Goal: Transaction & Acquisition: Book appointment/travel/reservation

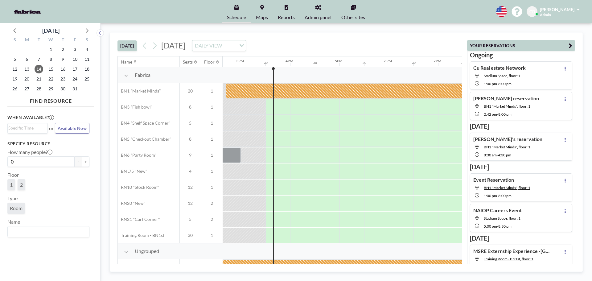
scroll to position [0, 740]
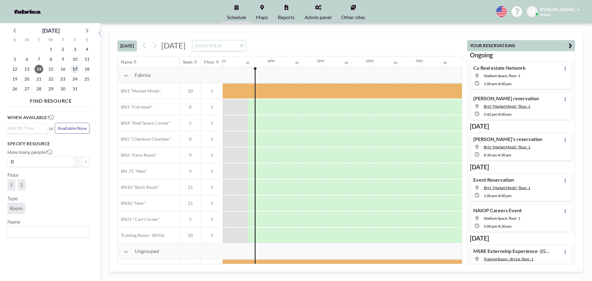
click at [76, 70] on span "17" at bounding box center [75, 69] width 9 height 9
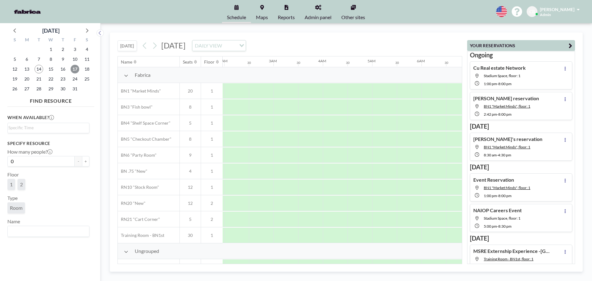
scroll to position [0, 0]
drag, startPoint x: 227, startPoint y: 131, endPoint x: 235, endPoint y: 139, distance: 10.9
click at [235, 139] on div at bounding box center [235, 138] width 25 height 15
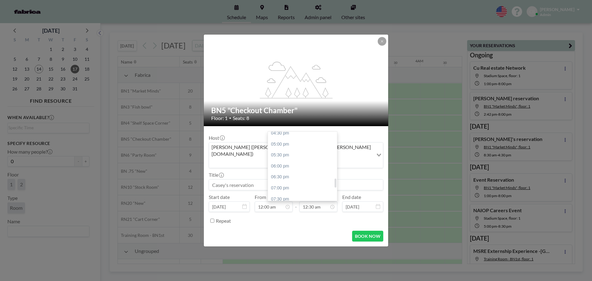
scroll to position [381, 0]
click at [283, 179] on div "07:30 pm" at bounding box center [304, 184] width 72 height 11
type input "07:30 pm"
click at [268, 179] on input at bounding box center [296, 184] width 174 height 10
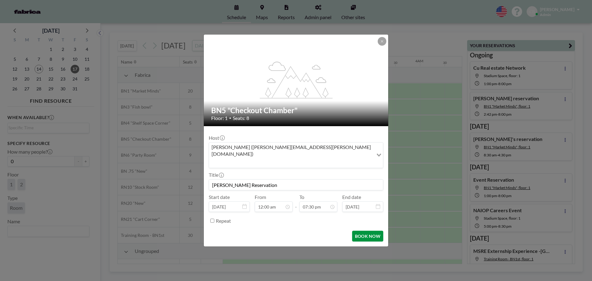
type input "[PERSON_NAME] Reservation"
click at [370, 231] on button "BOOK NOW" at bounding box center [367, 236] width 31 height 11
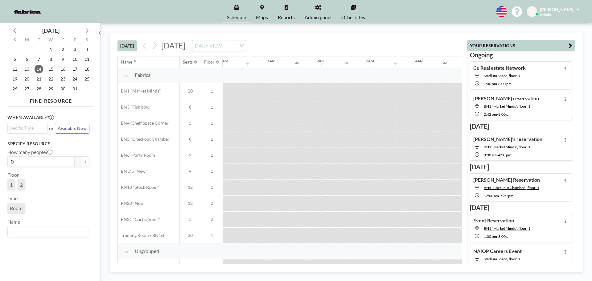
scroll to position [0, 688]
